Goal: Find specific page/section: Find specific page/section

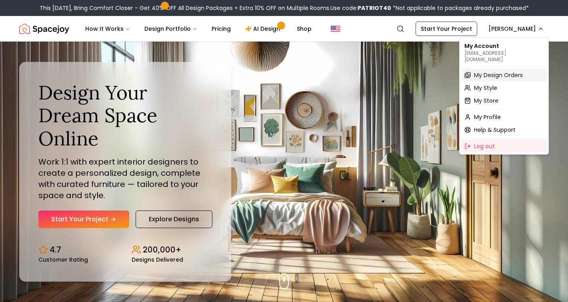
click at [487, 71] on span "My Design Orders" at bounding box center [498, 75] width 49 height 8
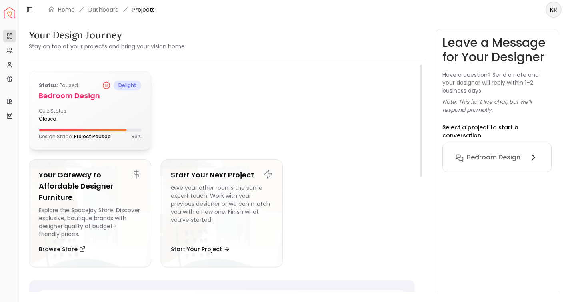
click at [77, 94] on h5 "Bedroom Design" at bounding box center [90, 95] width 102 height 11
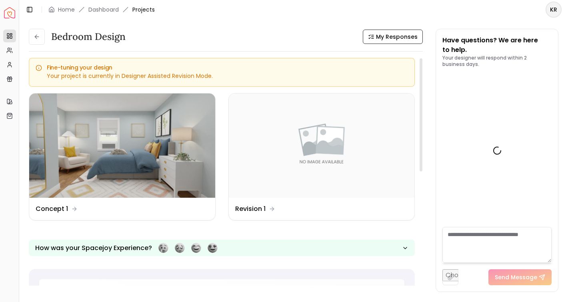
scroll to position [336, 0]
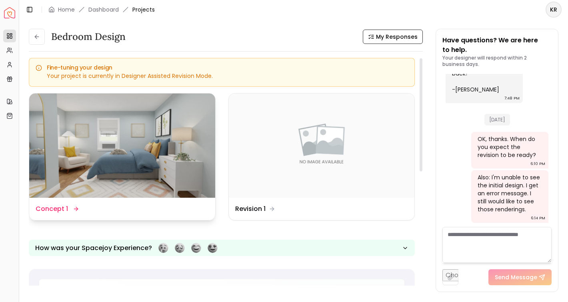
click at [106, 150] on img at bounding box center [122, 146] width 186 height 104
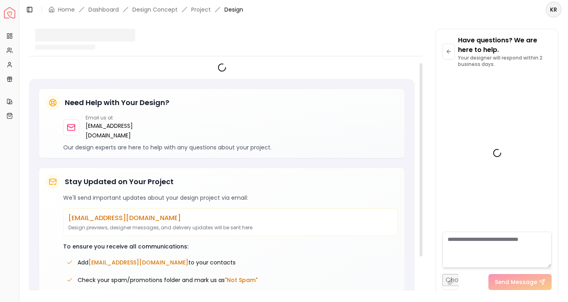
scroll to position [330, 0]
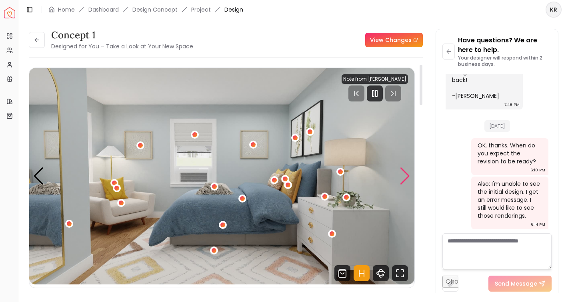
click at [405, 177] on div "Next slide" at bounding box center [405, 177] width 11 height 18
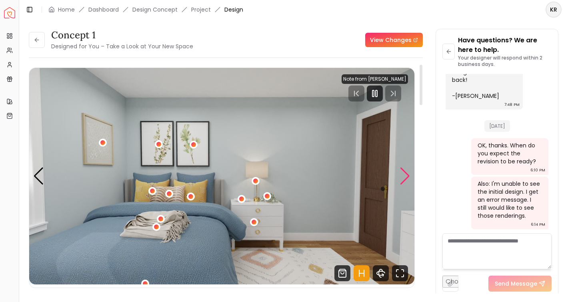
click at [405, 177] on div "Next slide" at bounding box center [405, 177] width 11 height 18
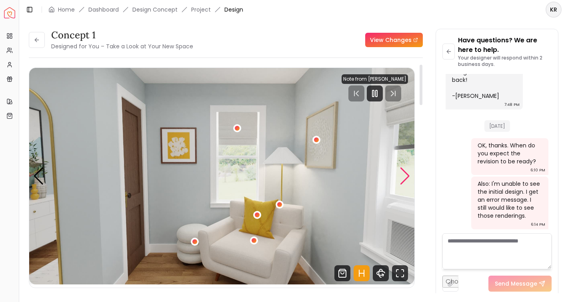
click at [405, 177] on div "Next slide" at bounding box center [405, 177] width 11 height 18
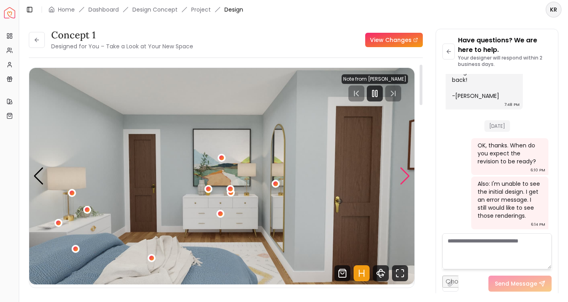
click at [405, 177] on div "Next slide" at bounding box center [405, 177] width 11 height 18
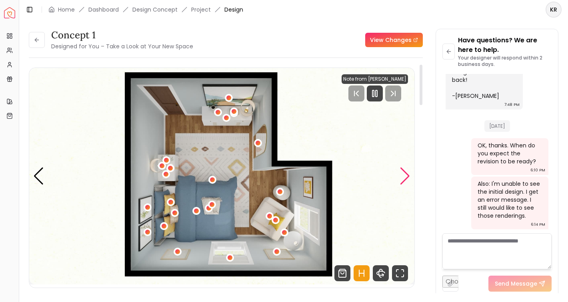
click at [405, 177] on div "Next slide" at bounding box center [405, 177] width 11 height 18
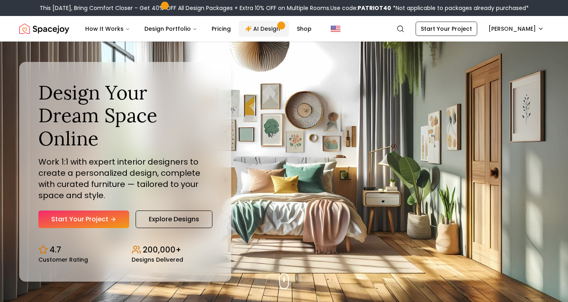
click at [261, 30] on link "AI Design" at bounding box center [264, 29] width 50 height 16
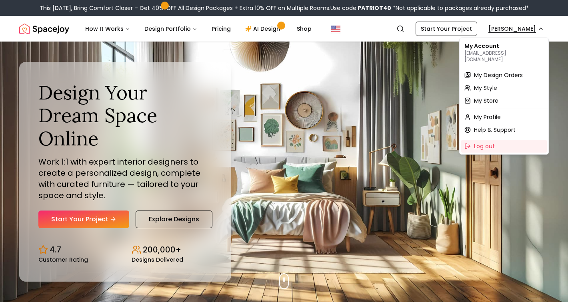
click at [486, 71] on span "My Design Orders" at bounding box center [498, 75] width 49 height 8
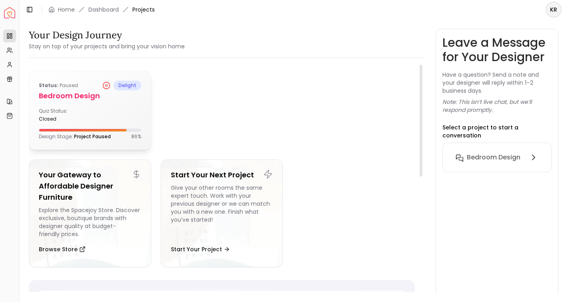
click at [56, 96] on h5 "Bedroom Design" at bounding box center [90, 95] width 102 height 11
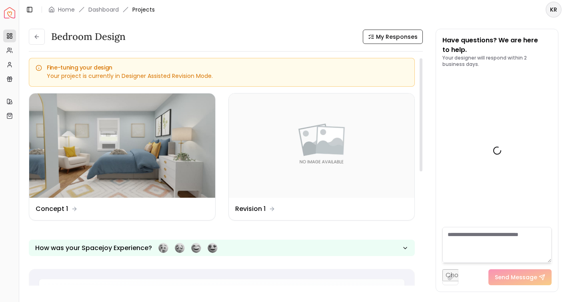
scroll to position [336, 0]
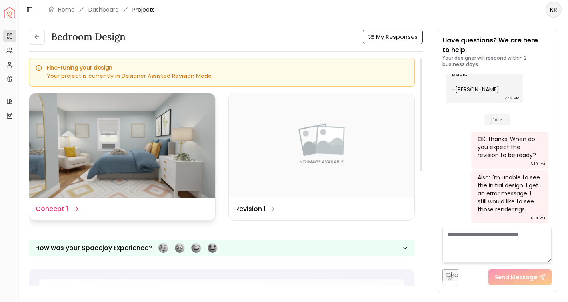
click at [114, 136] on img at bounding box center [122, 146] width 186 height 104
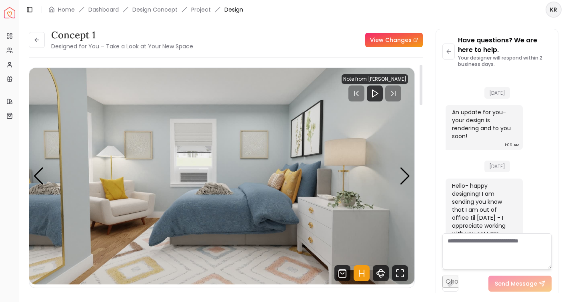
scroll to position [330, 0]
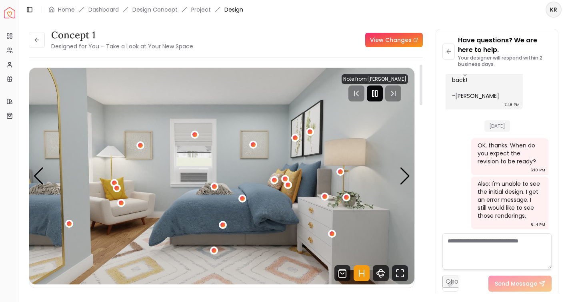
click at [375, 91] on icon "Pause" at bounding box center [375, 94] width 10 height 10
click at [407, 178] on div "Next slide" at bounding box center [405, 177] width 11 height 18
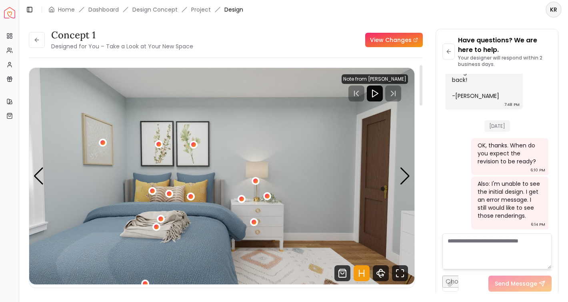
scroll to position [21, 0]
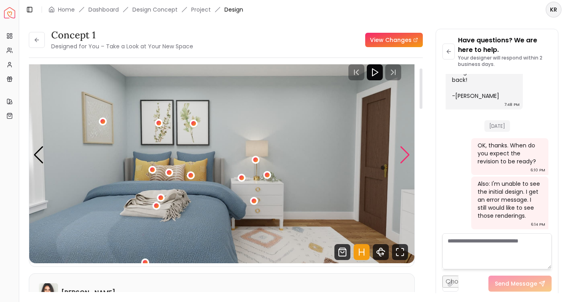
click at [404, 153] on div "Next slide" at bounding box center [405, 155] width 11 height 18
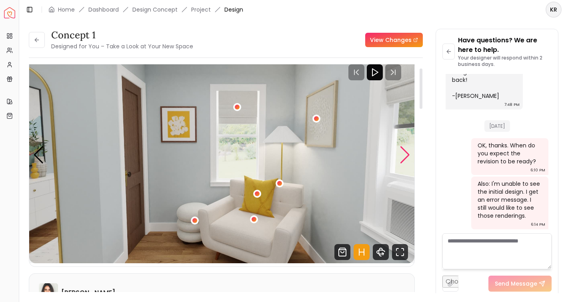
click at [404, 153] on div "Next slide" at bounding box center [405, 155] width 11 height 18
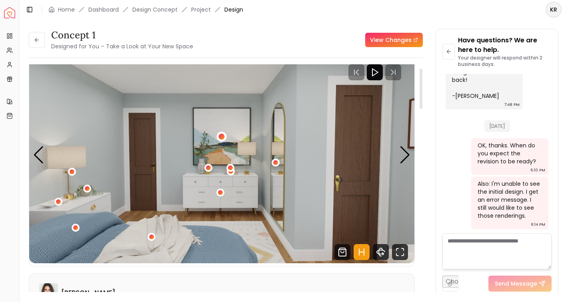
click at [221, 138] on div "4 / 5" at bounding box center [222, 137] width 6 height 6
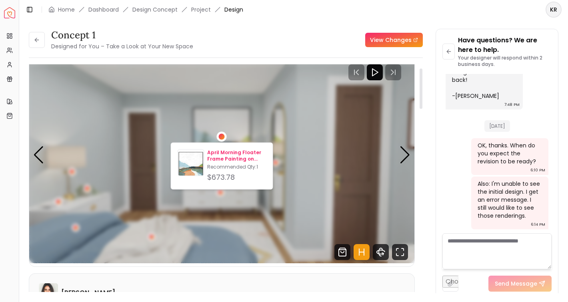
click at [215, 151] on p "April Morning Floater Frame Painting on Canvas With Frame-46.5"x46.5"" at bounding box center [236, 156] width 59 height 13
